Goal: Book appointment/travel/reservation

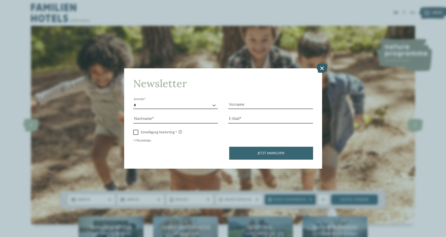
click at [322, 67] on icon at bounding box center [321, 68] width 11 height 9
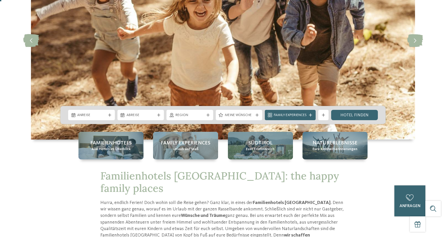
scroll to position [119, 0]
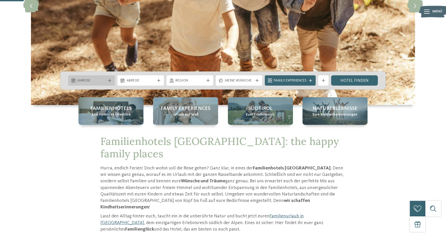
click at [105, 82] on span "Anreise" at bounding box center [91, 80] width 29 height 5
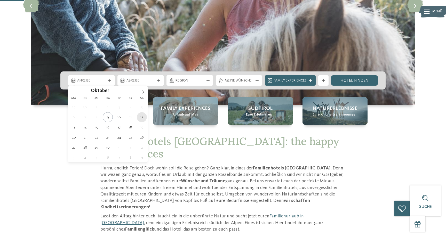
type div "12.10.2025"
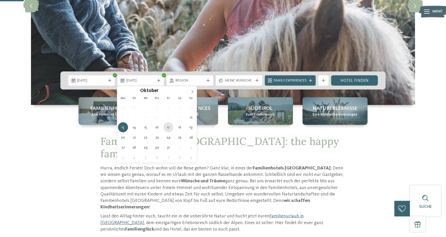
type div "17.10.2025"
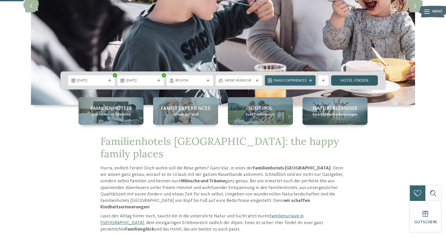
click at [343, 83] on link "Hotel finden" at bounding box center [354, 80] width 47 height 10
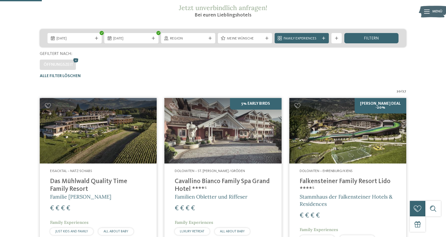
scroll to position [91, 0]
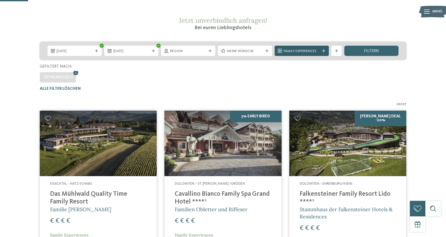
click at [293, 50] on span "Family Experiences" at bounding box center [302, 51] width 36 height 5
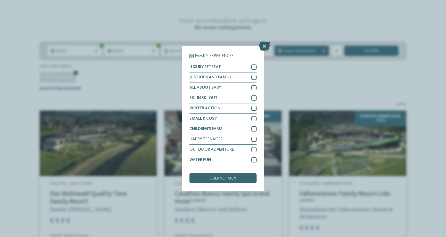
click at [263, 45] on icon at bounding box center [264, 45] width 11 height 9
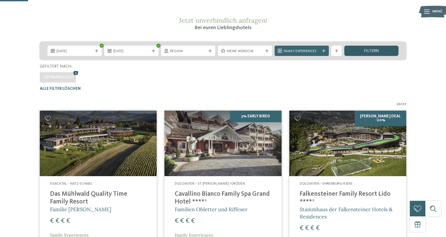
click at [369, 50] on span "filtern" at bounding box center [371, 51] width 15 height 4
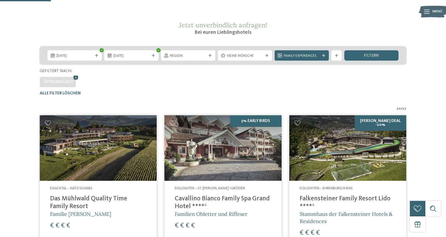
scroll to position [66, 0]
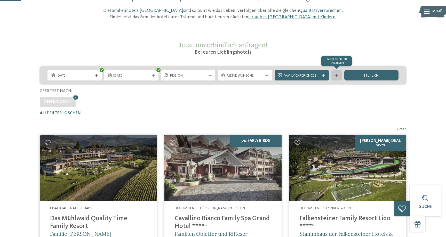
click at [342, 75] on div "Weitere Filter anzeigen" at bounding box center [336, 75] width 10 height 10
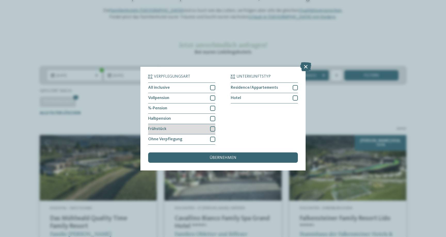
click at [202, 129] on div "Frühstück" at bounding box center [181, 129] width 67 height 10
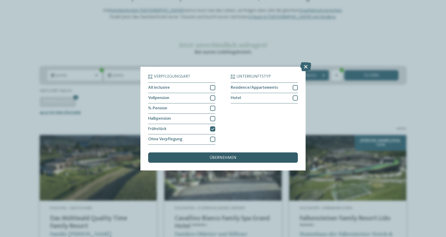
click at [207, 157] on div "übernehmen" at bounding box center [223, 158] width 150 height 10
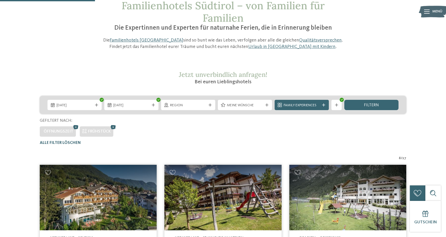
scroll to position [28, 0]
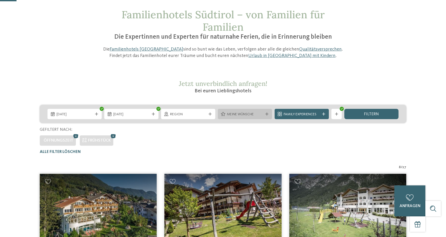
click at [236, 119] on div "Meine Wünsche" at bounding box center [245, 114] width 54 height 10
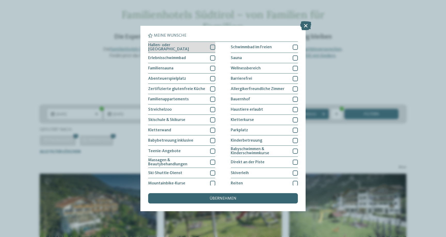
click at [210, 46] on div at bounding box center [212, 47] width 5 height 5
click at [202, 201] on div "übernehmen" at bounding box center [223, 198] width 150 height 10
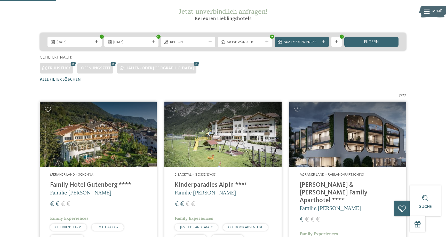
scroll to position [132, 0]
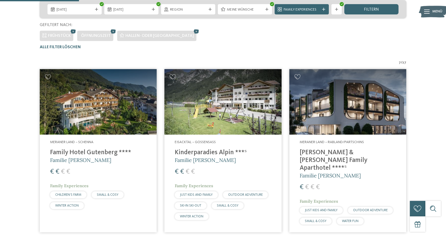
click at [314, 154] on h4 "[PERSON_NAME] & [PERSON_NAME] Family Aparthotel ****ˢ" at bounding box center [348, 160] width 96 height 23
click at [334, 151] on h4 "[PERSON_NAME] & [PERSON_NAME] Family Aparthotel ****ˢ" at bounding box center [348, 160] width 96 height 23
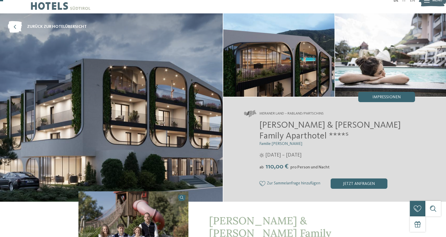
scroll to position [13, 0]
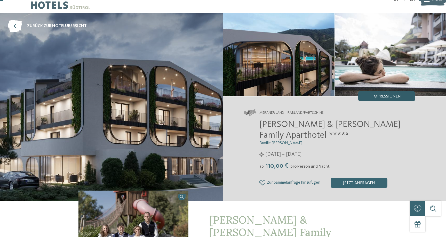
click at [377, 98] on span "Impressionen" at bounding box center [386, 96] width 28 height 4
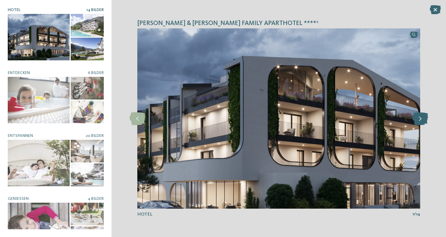
click at [421, 117] on icon at bounding box center [420, 118] width 16 height 13
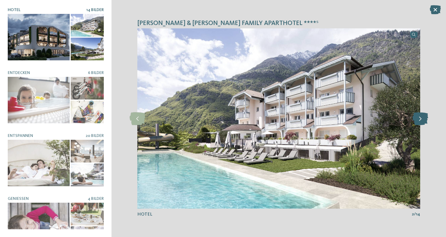
click at [421, 117] on icon at bounding box center [420, 118] width 16 height 13
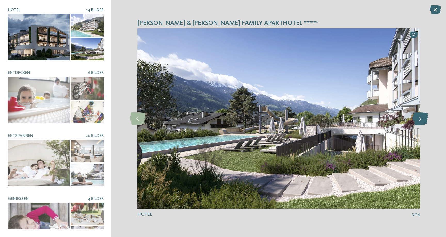
click at [421, 117] on icon at bounding box center [420, 118] width 16 height 13
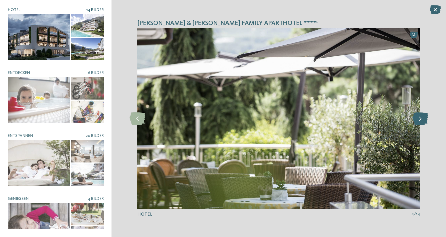
click at [421, 117] on icon at bounding box center [420, 118] width 16 height 13
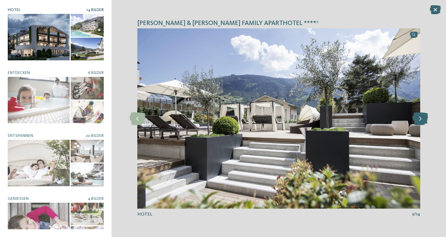
click at [421, 117] on icon at bounding box center [420, 118] width 16 height 13
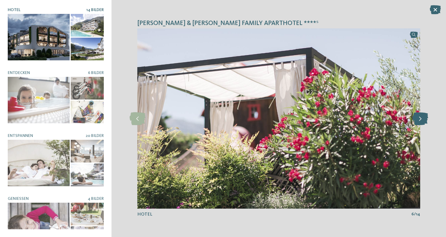
click at [421, 117] on icon at bounding box center [420, 118] width 16 height 13
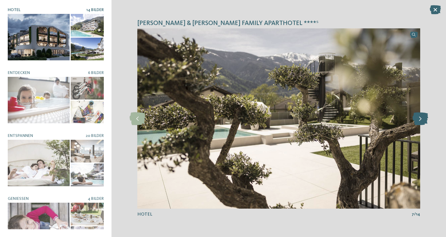
click at [421, 117] on icon at bounding box center [420, 118] width 16 height 13
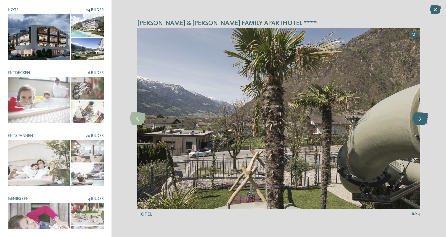
click at [421, 117] on icon at bounding box center [420, 118] width 16 height 13
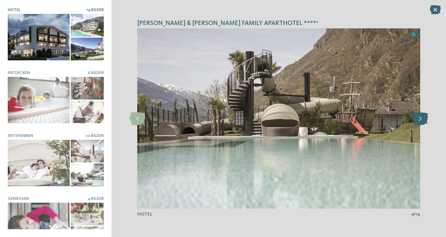
click at [421, 117] on icon at bounding box center [420, 118] width 16 height 13
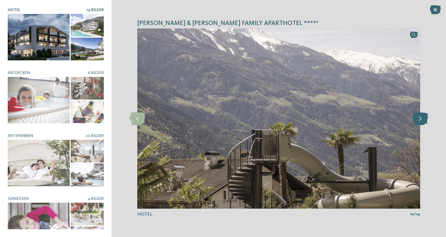
click at [421, 117] on icon at bounding box center [420, 118] width 16 height 13
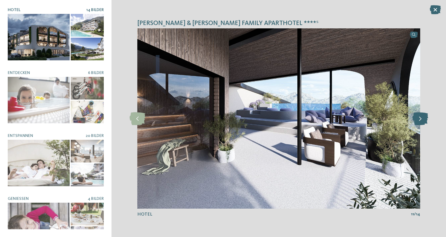
click at [421, 117] on icon at bounding box center [420, 118] width 16 height 13
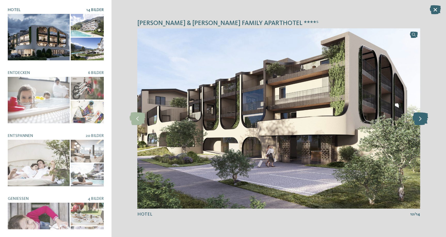
click at [421, 117] on icon at bounding box center [420, 118] width 16 height 13
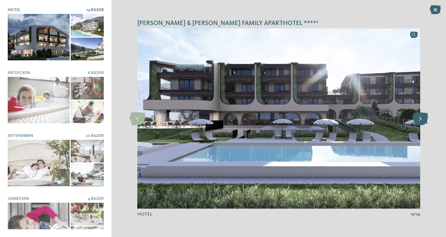
click at [421, 117] on icon at bounding box center [420, 118] width 16 height 13
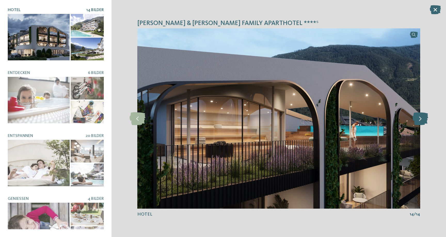
click at [421, 117] on icon at bounding box center [420, 118] width 16 height 13
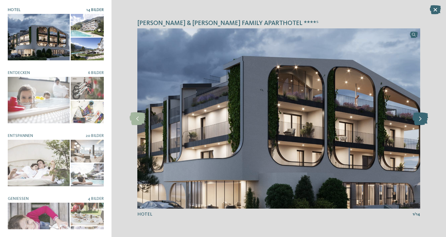
click at [421, 117] on icon at bounding box center [420, 118] width 16 height 13
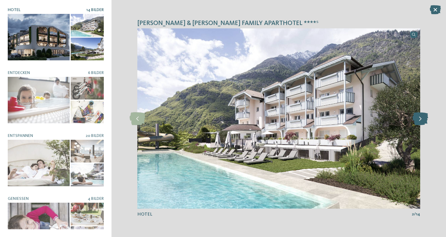
click at [421, 117] on icon at bounding box center [420, 118] width 16 height 13
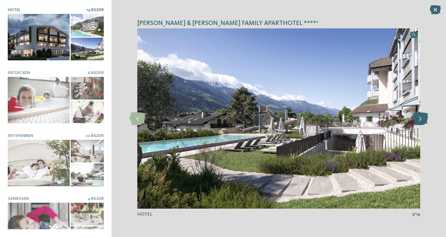
click at [421, 117] on icon at bounding box center [420, 118] width 16 height 13
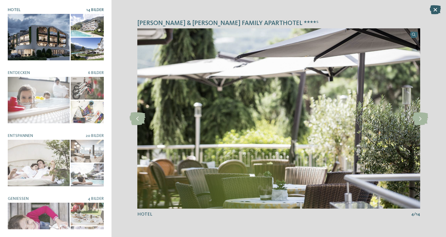
click at [438, 9] on icon at bounding box center [435, 9] width 11 height 9
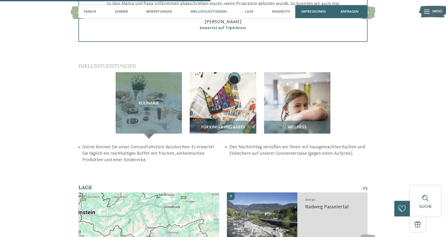
scroll to position [833, 0]
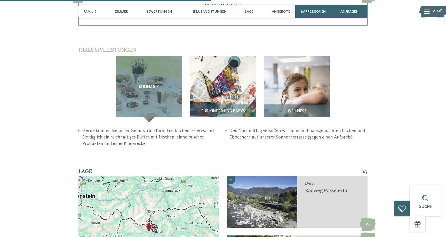
click at [259, 56] on article "Für Kinder und Babys" at bounding box center [223, 89] width 74 height 67
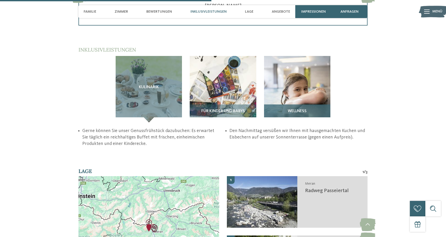
click at [272, 56] on img at bounding box center [297, 89] width 67 height 67
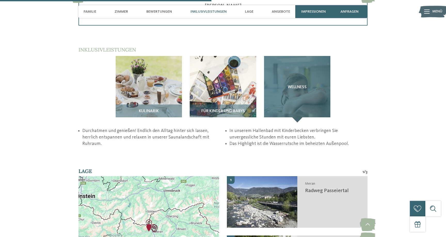
click at [272, 56] on div "Wellness" at bounding box center [297, 89] width 67 height 67
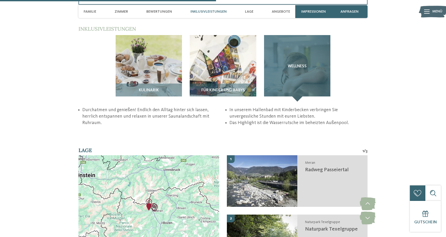
scroll to position [862, 0]
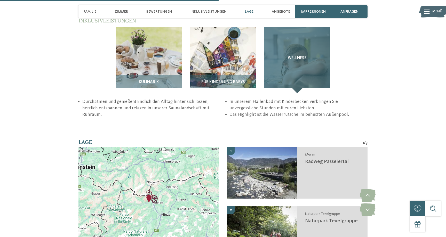
click at [297, 54] on div "Wellness" at bounding box center [297, 60] width 67 height 67
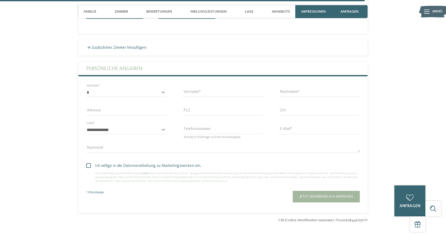
scroll to position [1520, 0]
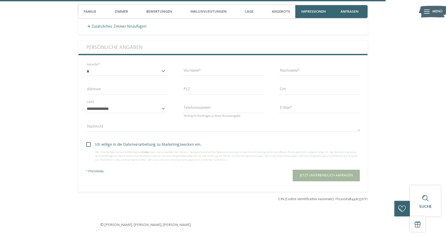
click at [251, 8] on div "Lage" at bounding box center [249, 11] width 14 height 13
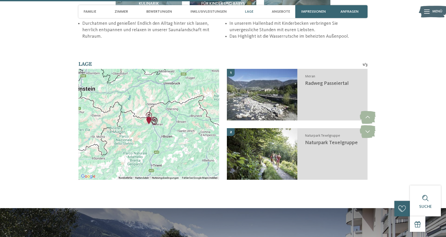
scroll to position [939, 0]
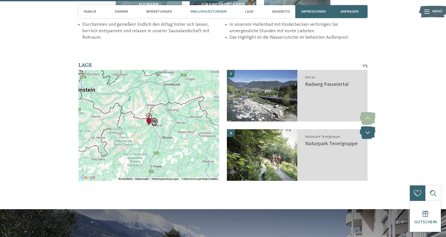
click at [369, 126] on icon at bounding box center [368, 132] width 16 height 13
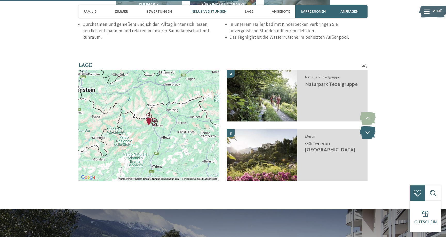
click at [369, 126] on icon at bounding box center [368, 132] width 16 height 13
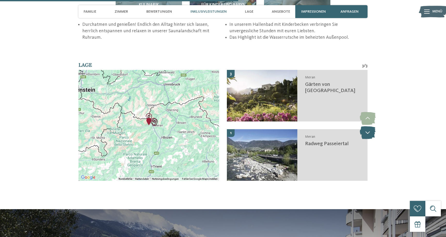
click at [369, 126] on icon at bounding box center [368, 132] width 16 height 13
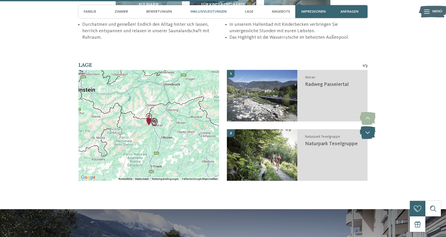
click at [369, 126] on icon at bounding box center [368, 132] width 16 height 13
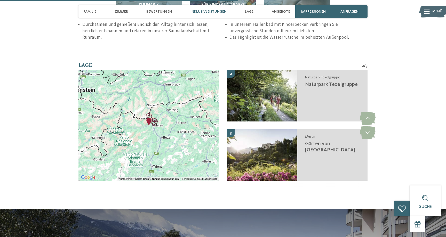
click at [148, 105] on div at bounding box center [148, 125] width 141 height 111
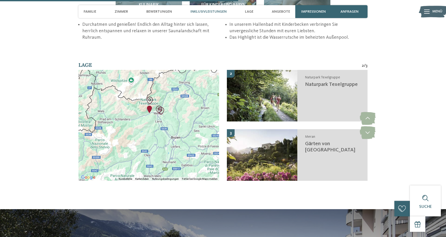
click at [150, 95] on div at bounding box center [148, 125] width 141 height 111
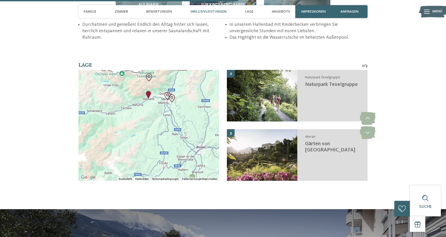
click at [148, 72] on div at bounding box center [148, 125] width 141 height 111
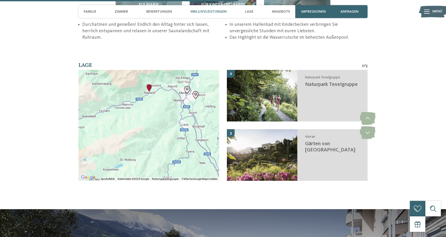
click at [148, 72] on div at bounding box center [148, 125] width 141 height 111
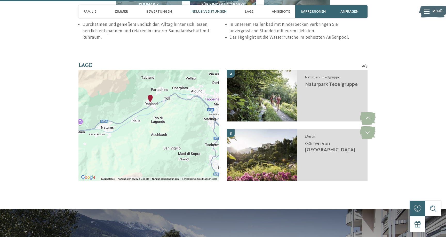
drag, startPoint x: 160, startPoint y: 58, endPoint x: 161, endPoint y: 96, distance: 38.0
click at [161, 96] on div at bounding box center [148, 125] width 141 height 111
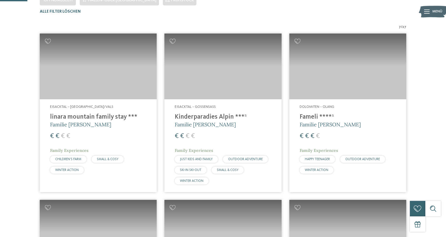
scroll to position [169, 0]
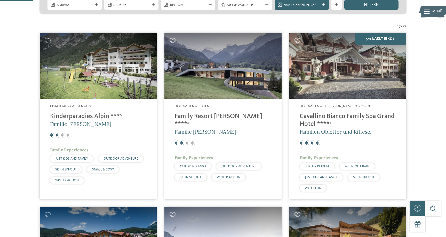
scroll to position [138, 0]
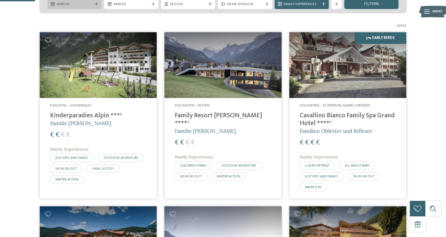
click at [90, 5] on span "Anreise" at bounding box center [75, 4] width 36 height 5
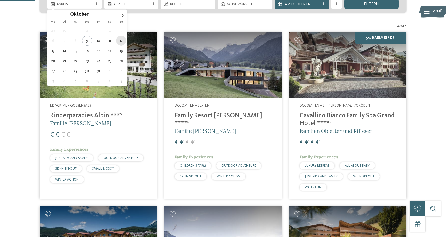
type div "[DATE]"
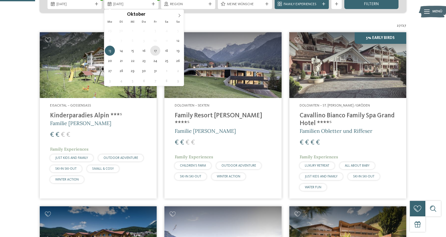
type div "[DATE]"
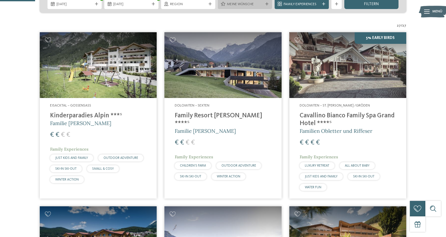
click at [270, 5] on div "Meine Wünsche" at bounding box center [245, 4] width 54 height 10
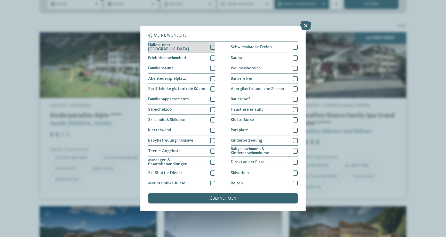
click at [211, 45] on div at bounding box center [212, 47] width 5 height 5
click at [216, 195] on div "übernehmen" at bounding box center [223, 198] width 150 height 10
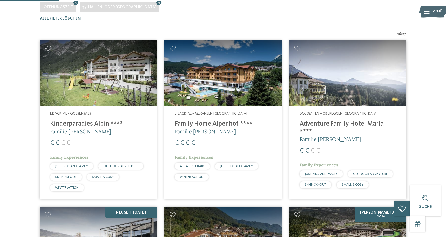
scroll to position [169, 0]
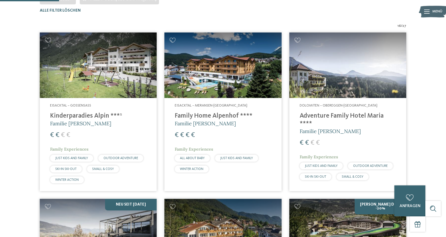
click at [259, 61] on img at bounding box center [222, 66] width 117 height 66
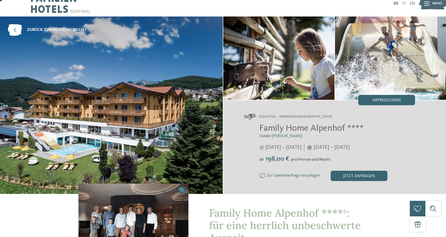
scroll to position [14, 0]
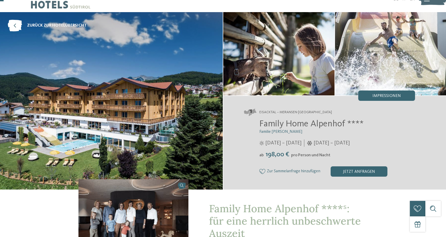
click at [264, 112] on span "Eisacktal – Meransen-[GEOGRAPHIC_DATA]" at bounding box center [295, 112] width 73 height 5
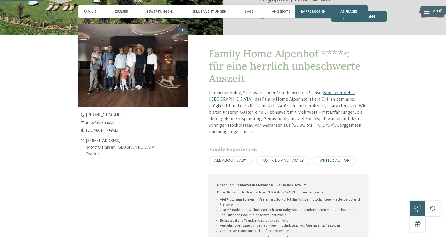
scroll to position [173, 0]
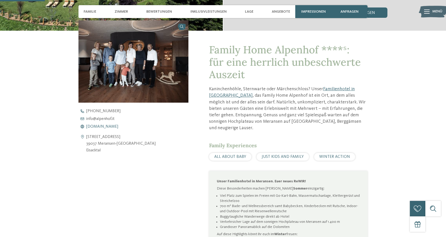
click at [104, 128] on span "[DOMAIN_NAME]" at bounding box center [102, 127] width 32 height 4
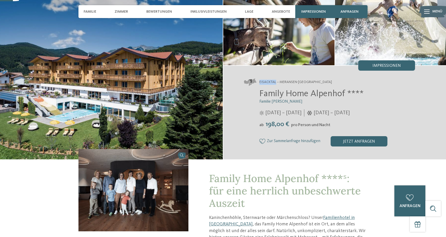
scroll to position [41, 0]
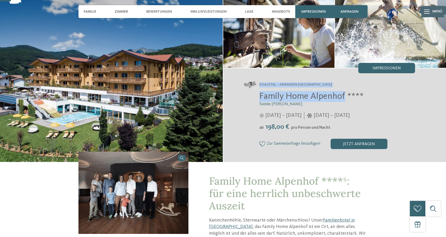
drag, startPoint x: 345, startPoint y: 98, endPoint x: 264, endPoint y: 82, distance: 82.9
click at [264, 82] on div "Eisacktal – Meransen-[GEOGRAPHIC_DATA] Family Home Alpenhof **** Familie Pabst …" at bounding box center [334, 115] width 223 height 94
copy div "Eisacktal – Meransen-Mühlbach Family Home [GEOGRAPHIC_DATA]"
